Goal: Task Accomplishment & Management: Manage account settings

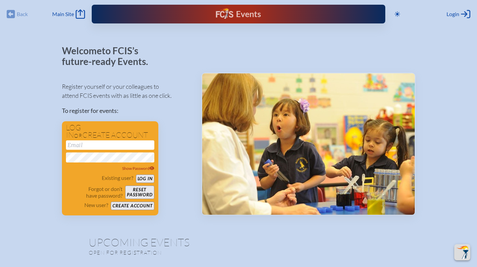
scroll to position [203, 0]
type input "[EMAIL_ADDRESS][DOMAIN_NAME]"
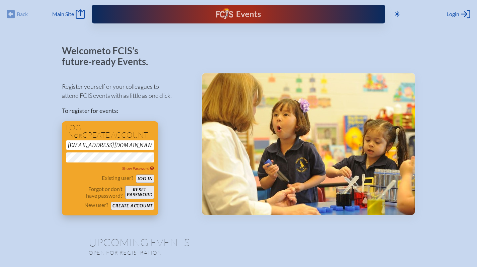
click at [151, 179] on button "Log in" at bounding box center [145, 178] width 18 height 8
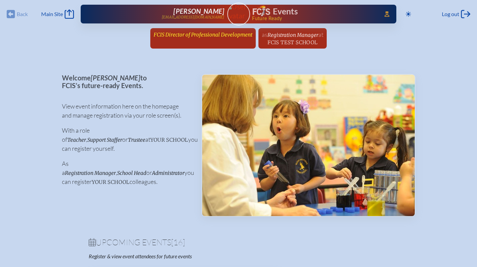
click at [227, 36] on span "FCIS Director of Professional Development" at bounding box center [203, 34] width 99 height 6
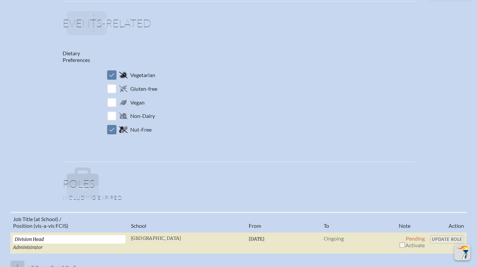
scroll to position [463, 0]
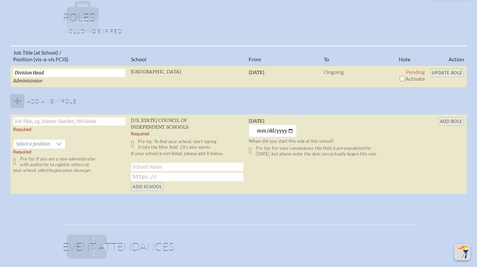
click at [402, 78] on input "checkbox" at bounding box center [401, 78] width 5 height 5
checkbox input "true"
click at [443, 73] on input "Update Role" at bounding box center [447, 73] width 34 height 8
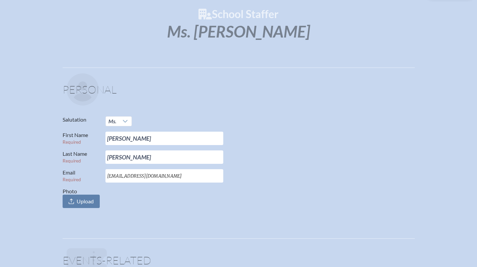
scroll to position [60, 0]
